Goal: Task Accomplishment & Management: Manage account settings

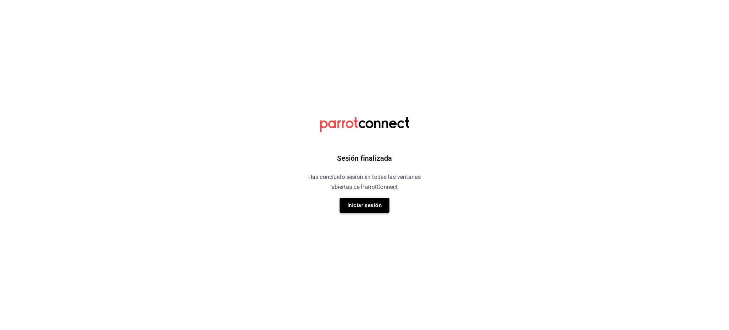
click at [373, 201] on button "Iniciar sesión" at bounding box center [365, 205] width 50 height 15
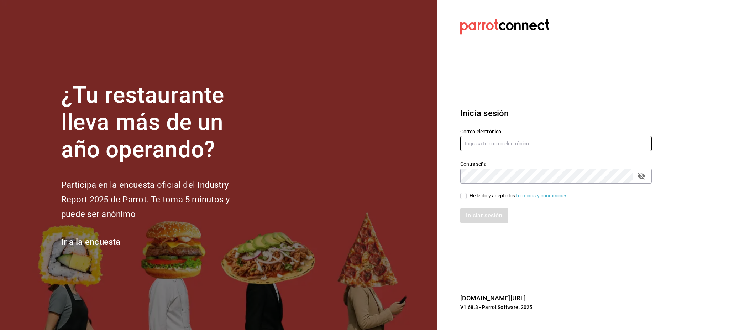
click at [550, 140] on input "text" at bounding box center [556, 143] width 192 height 15
paste input "[EMAIL_ADDRESS][DOMAIN_NAME] Parr0tConnec7"
click at [548, 144] on input "[EMAIL_ADDRESS][DOMAIN_NAME] Parr0tConnec7" at bounding box center [556, 143] width 192 height 15
type input "[EMAIL_ADDRESS][DOMAIN_NAME]"
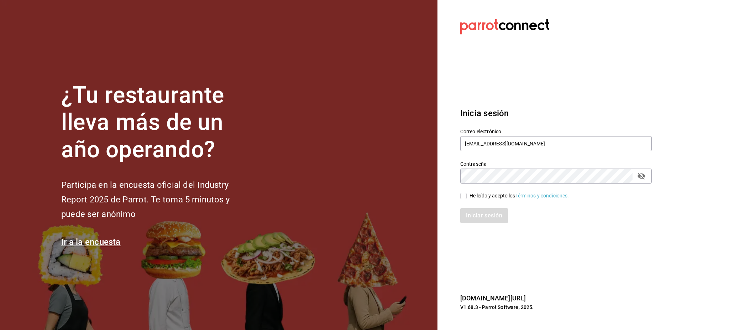
click at [481, 196] on div "He leído y acepto los Términos y condiciones." at bounding box center [520, 195] width 100 height 7
click at [467, 196] on input "He leído y acepto los Términos y condiciones." at bounding box center [463, 196] width 6 height 6
checkbox input "true"
click at [481, 213] on button "Iniciar sesión" at bounding box center [484, 215] width 48 height 15
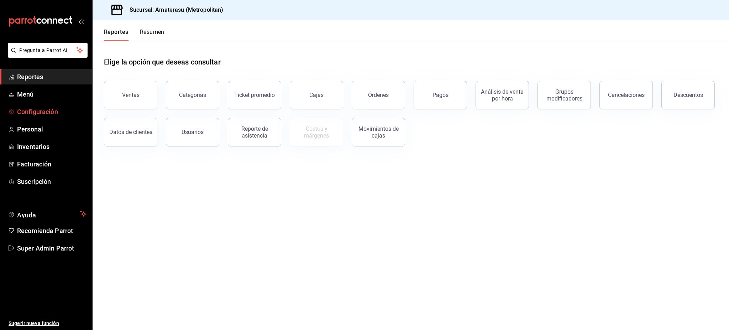
click at [46, 110] on span "Configuración" at bounding box center [51, 112] width 69 height 10
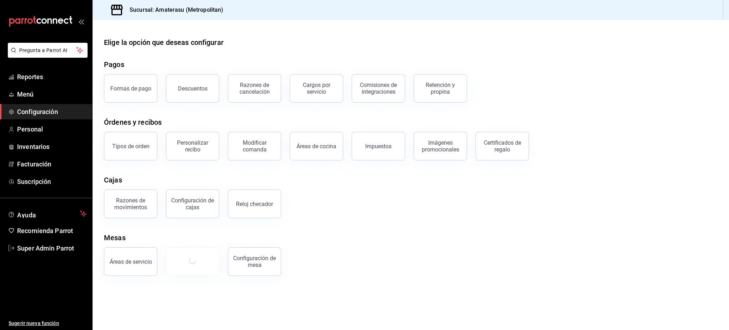
click at [350, 274] on div "Áreas de servicio Configuración de mesa" at bounding box center [406, 257] width 622 height 37
drag, startPoint x: 256, startPoint y: 154, endPoint x: 319, endPoint y: 148, distance: 63.7
click at [319, 148] on div "Tipos de orden Personalizar recibo Modificar comanda Áreas de cocina Impuestos …" at bounding box center [406, 141] width 622 height 37
click at [319, 148] on div "Áreas de cocina" at bounding box center [317, 146] width 40 height 7
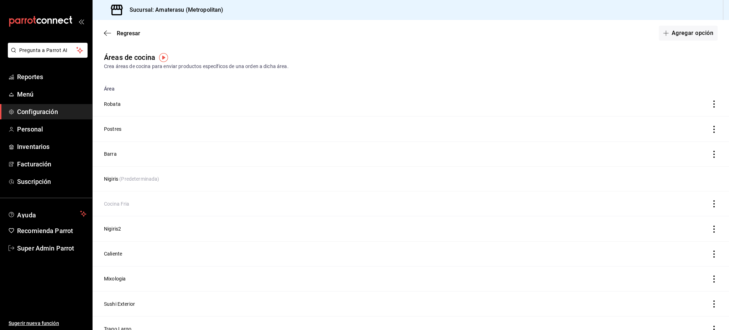
click at [141, 32] on div "Regresar Agregar opción" at bounding box center [411, 33] width 637 height 26
click at [133, 33] on span "Regresar" at bounding box center [128, 33] width 23 height 7
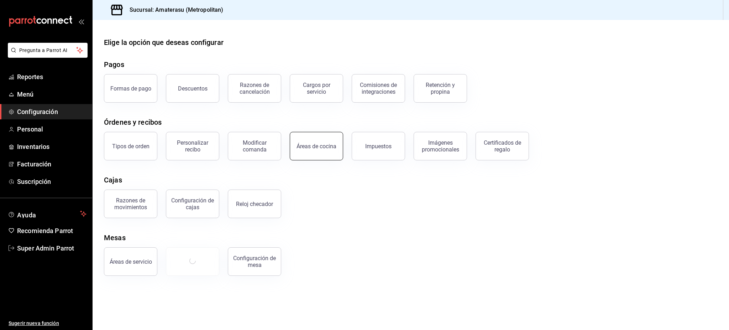
click at [318, 150] on button "Áreas de cocina" at bounding box center [316, 146] width 53 height 28
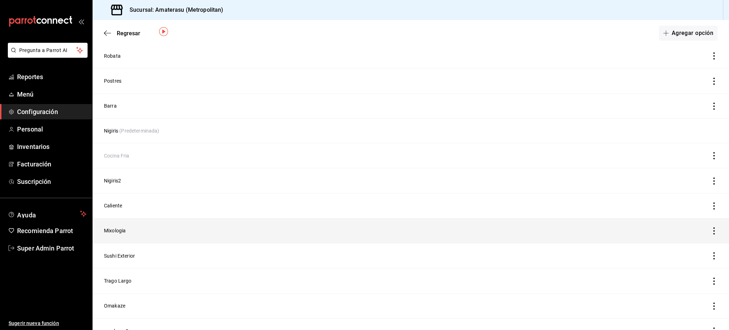
scroll to position [73, 0]
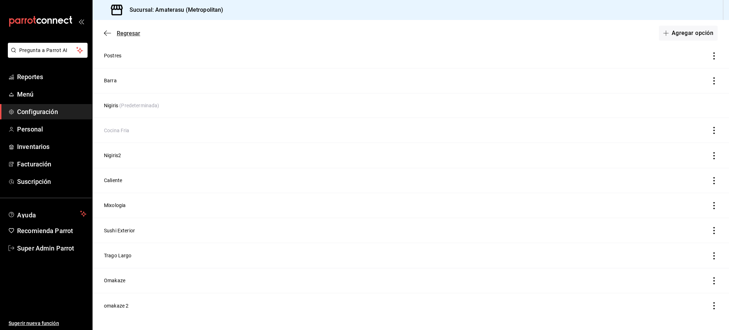
click at [122, 36] on span "Regresar" at bounding box center [128, 33] width 23 height 7
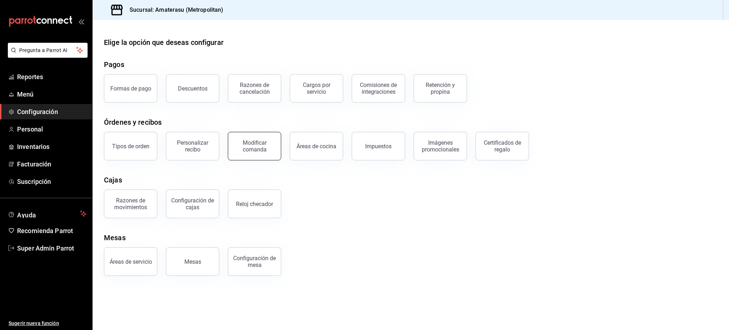
click at [258, 153] on button "Modificar comanda" at bounding box center [254, 146] width 53 height 28
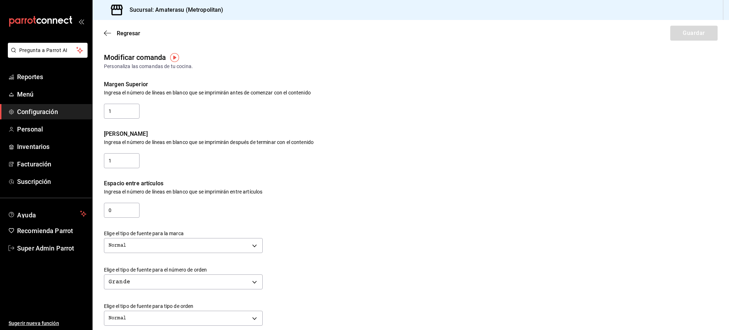
scroll to position [239, 0]
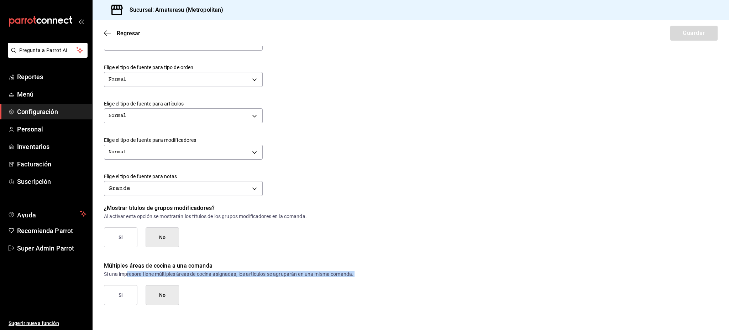
drag, startPoint x: 126, startPoint y: 274, endPoint x: 347, endPoint y: 277, distance: 220.4
click at [347, 277] on div "Múltiples áreas de cocina a una comanda Si una impresora tiene múltiples áreas …" at bounding box center [404, 276] width 628 height 58
click at [348, 275] on p "Si una impresora tiene múltiples áreas de cocina asignadas, los artículos se ag…" at bounding box center [411, 273] width 614 height 5
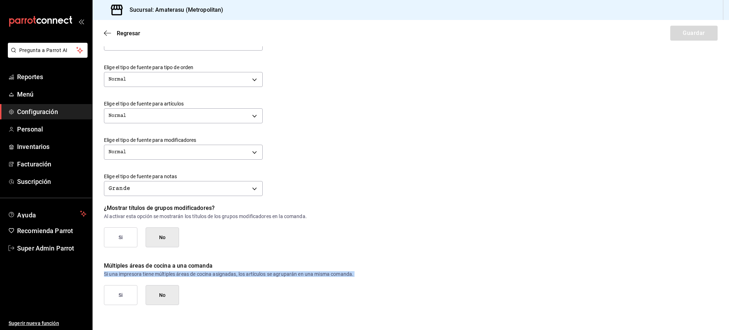
click at [332, 282] on div "Múltiples áreas de cocina a una comanda Si una impresora tiene múltiples áreas …" at bounding box center [404, 276] width 628 height 58
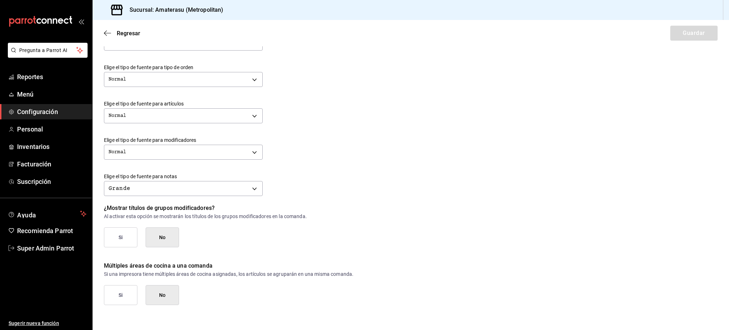
click at [326, 270] on div "Múltiples áreas de cocina a una comanda Si una impresora tiene múltiples áreas …" at bounding box center [404, 276] width 628 height 58
click at [325, 273] on p "Si una impresora tiene múltiples áreas de cocina asignadas, los artículos se ag…" at bounding box center [411, 273] width 614 height 5
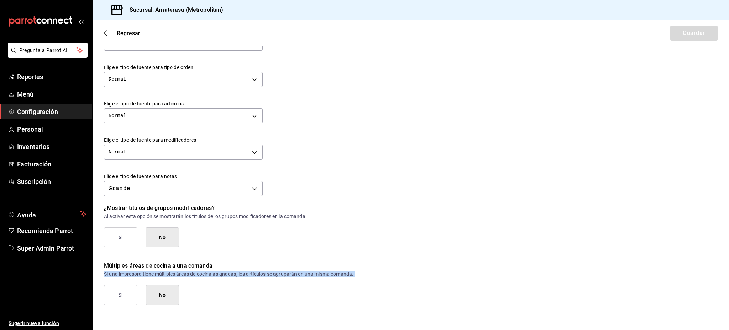
click at [325, 273] on p "Si una impresora tiene múltiples áreas de cocina asignadas, los artículos se ag…" at bounding box center [411, 273] width 614 height 5
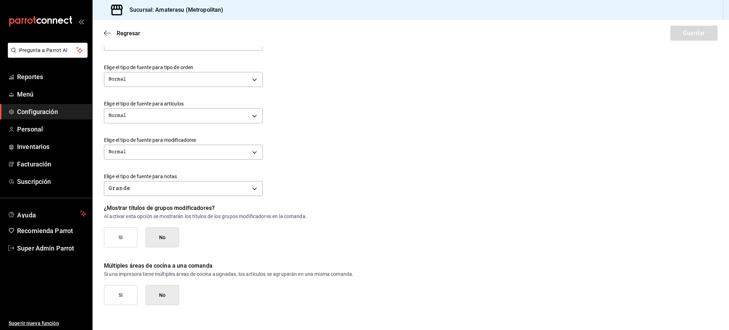
click at [207, 207] on p "¿Mostrar títulos de grupos modificadores?" at bounding box center [411, 208] width 614 height 9
click at [49, 250] on span "Super Admin Parrot" at bounding box center [51, 248] width 69 height 10
